Goal: Task Accomplishment & Management: Manage account settings

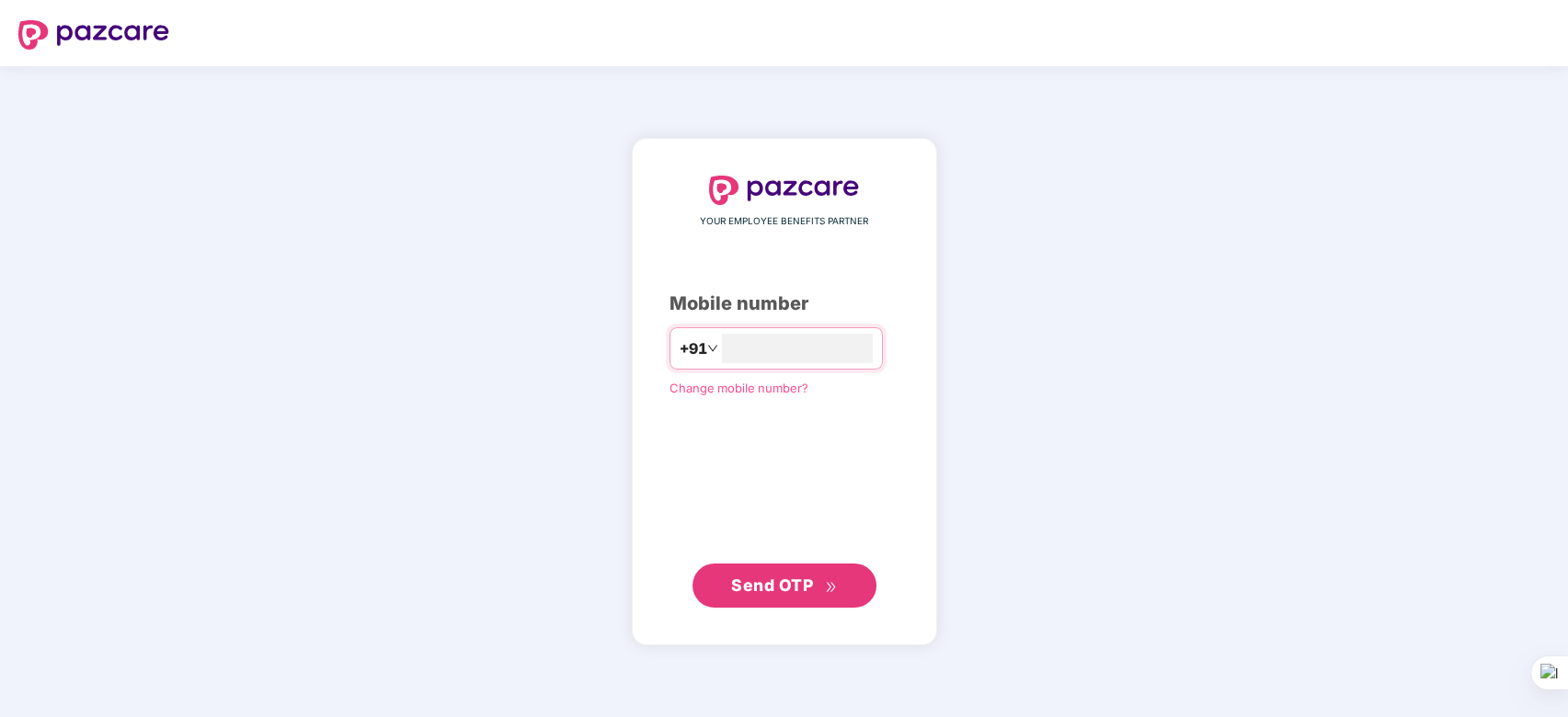
type input "**********"
click at [754, 573] on span "Send OTP" at bounding box center [784, 585] width 106 height 26
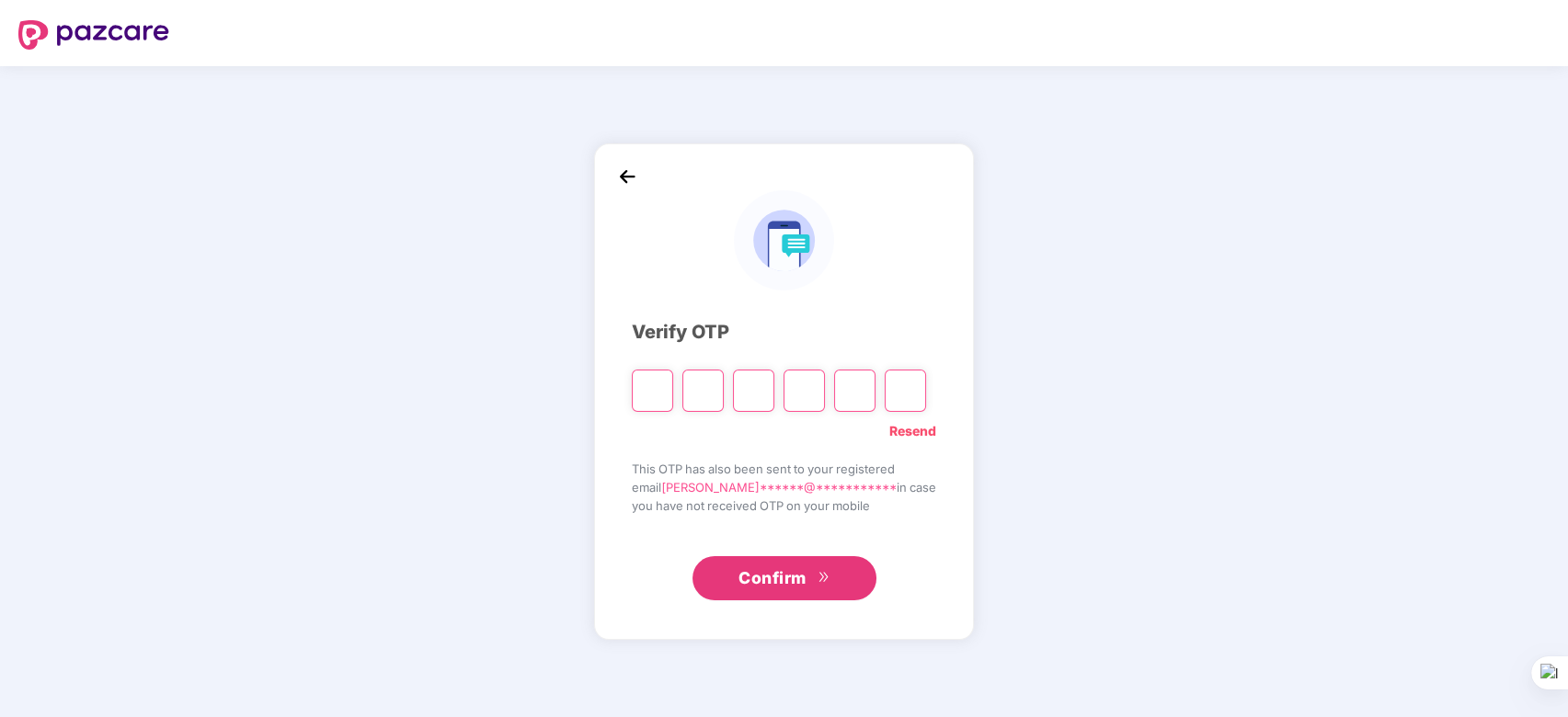
paste input "*"
type input "*"
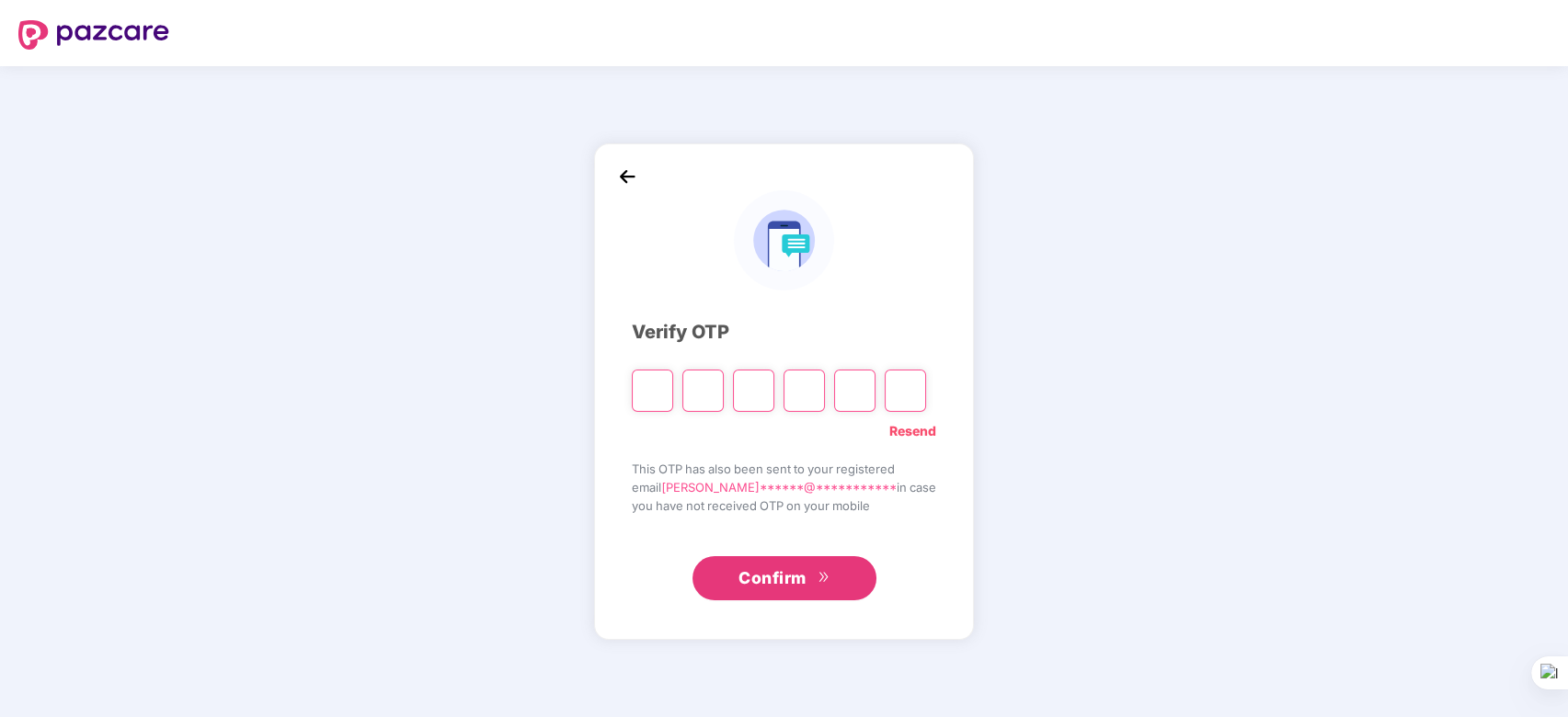
type input "*"
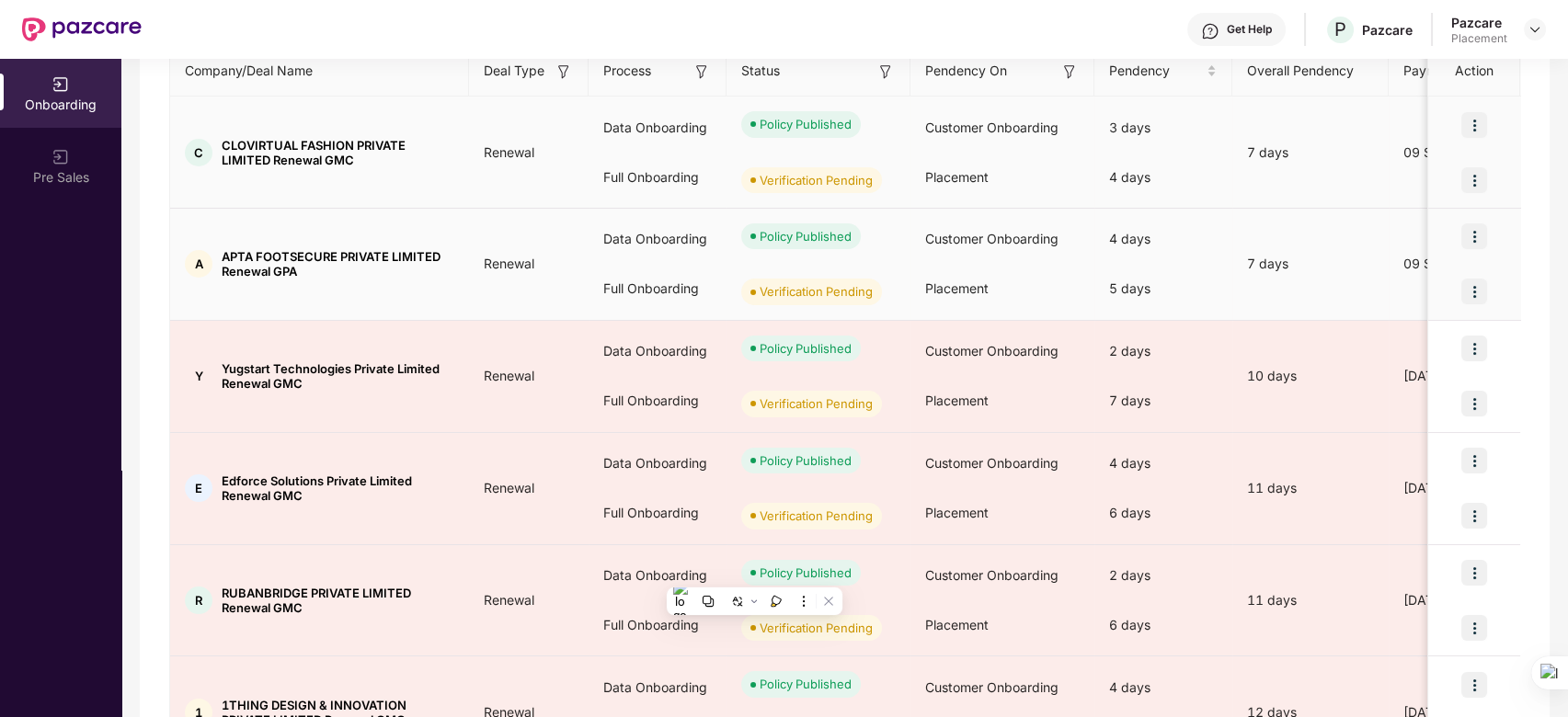
scroll to position [823, 0]
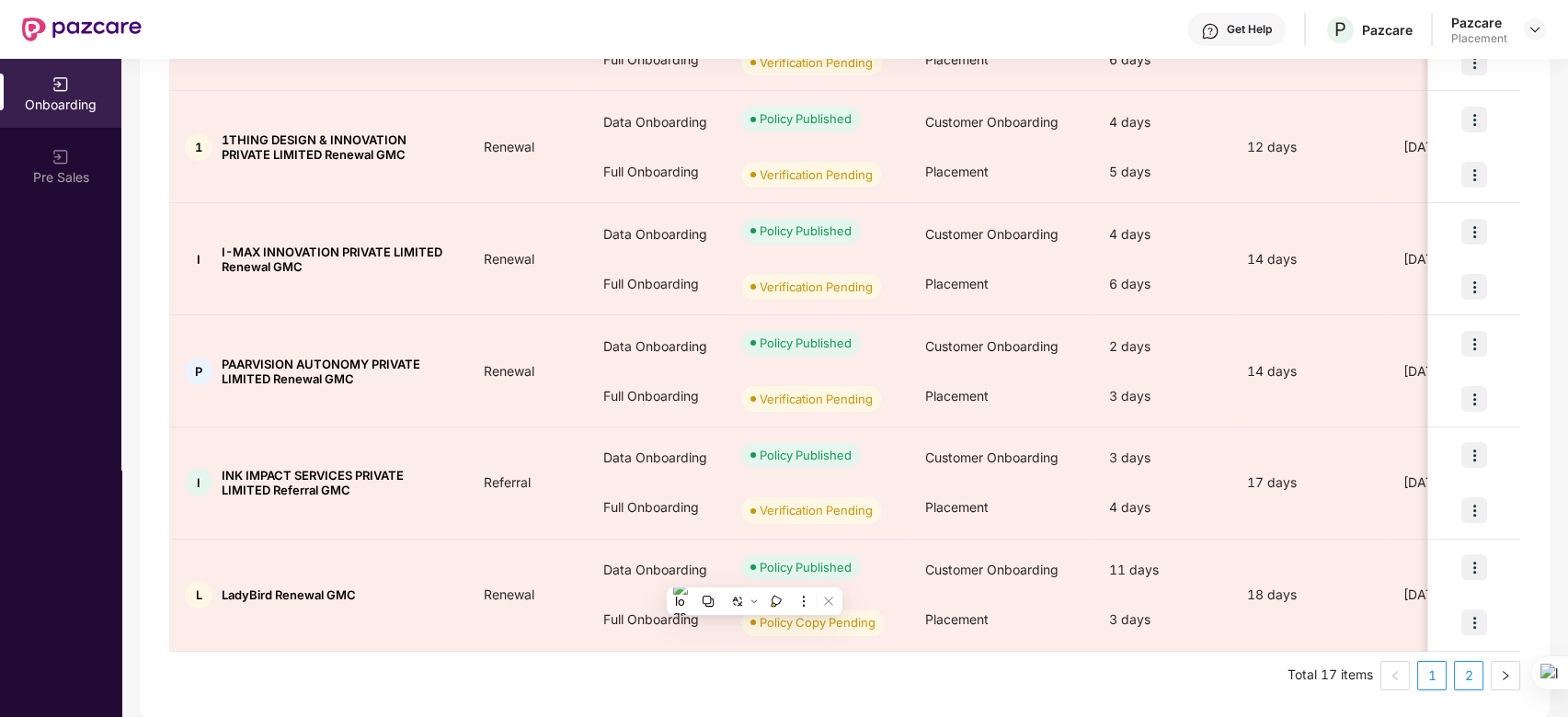
click at [1467, 671] on link "2" at bounding box center [1468, 676] width 28 height 28
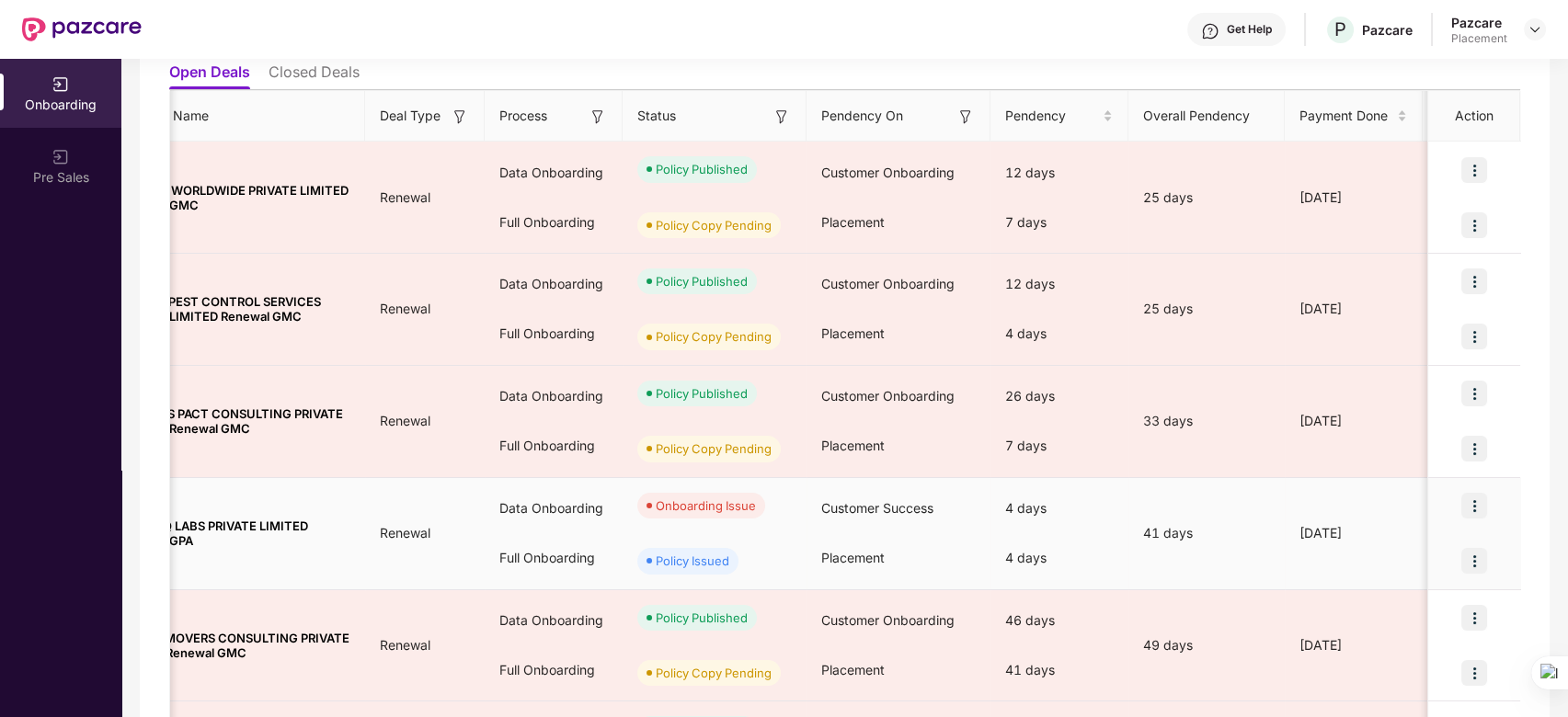
scroll to position [486, 0]
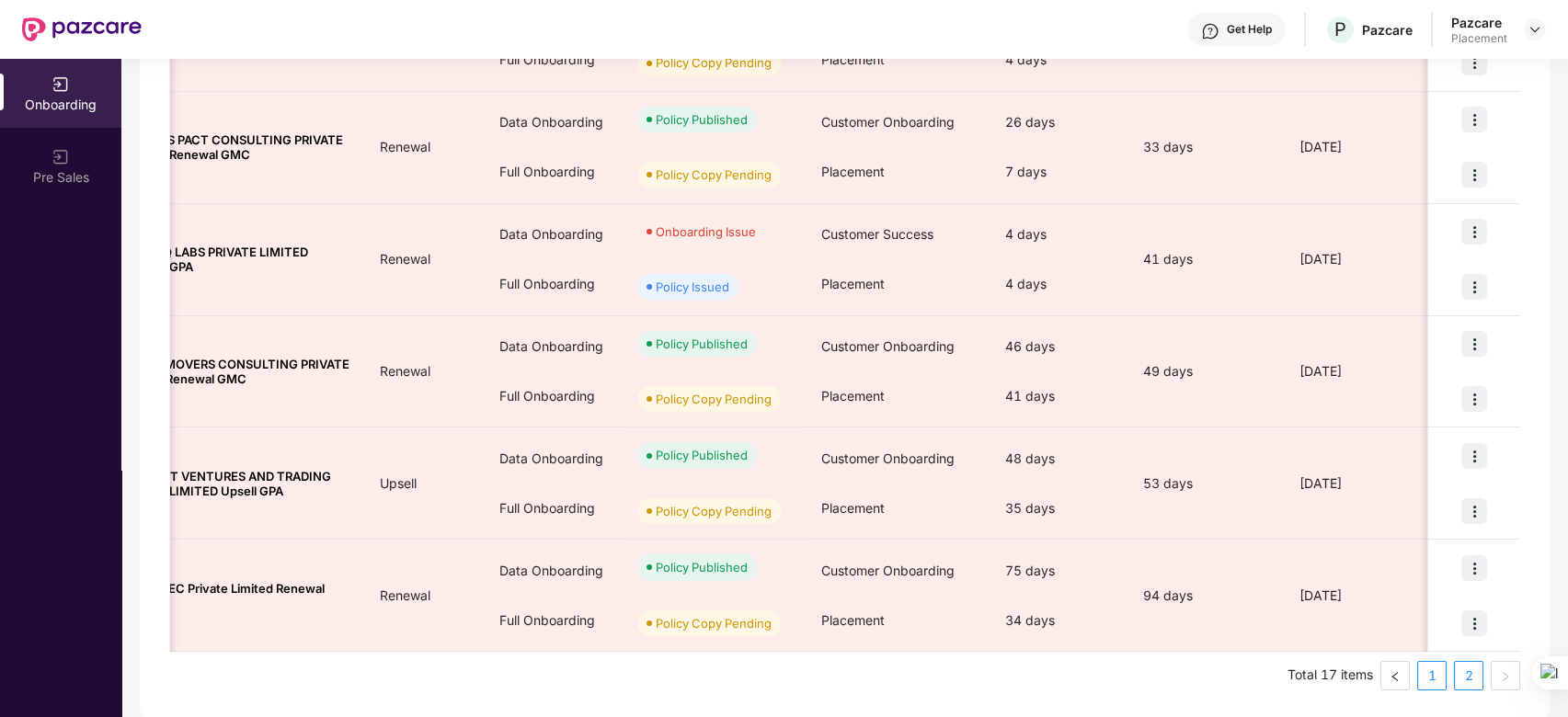
click at [1437, 677] on link "1" at bounding box center [1432, 676] width 28 height 28
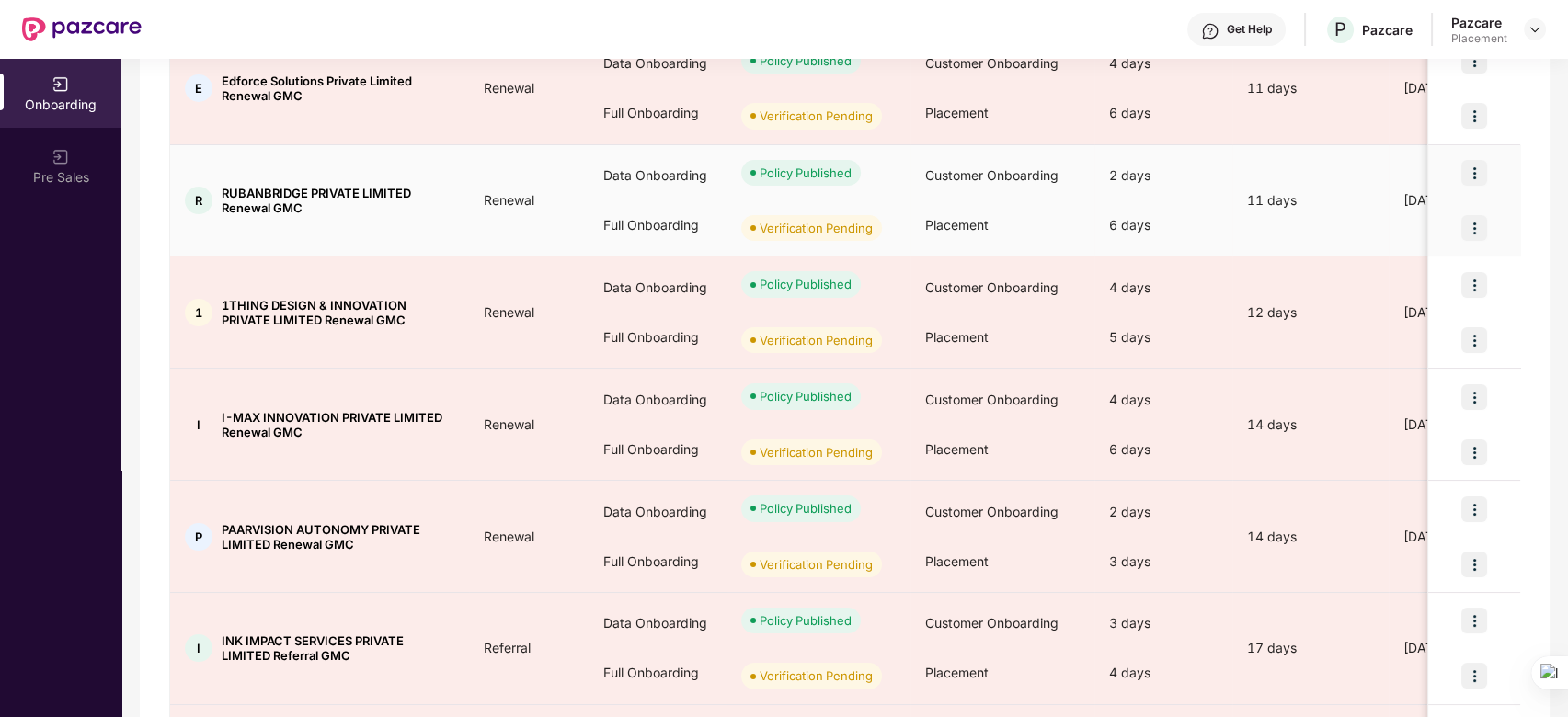
scroll to position [823, 0]
